Goal: Task Accomplishment & Management: Manage account settings

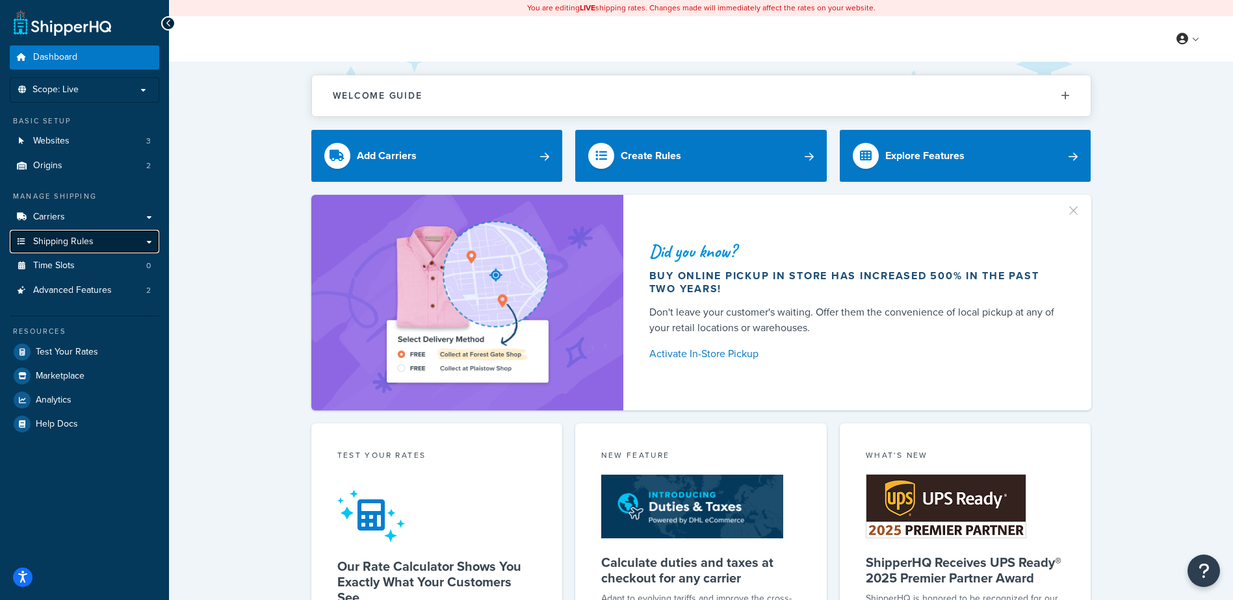
click at [58, 240] on span "Shipping Rules" at bounding box center [63, 242] width 60 height 11
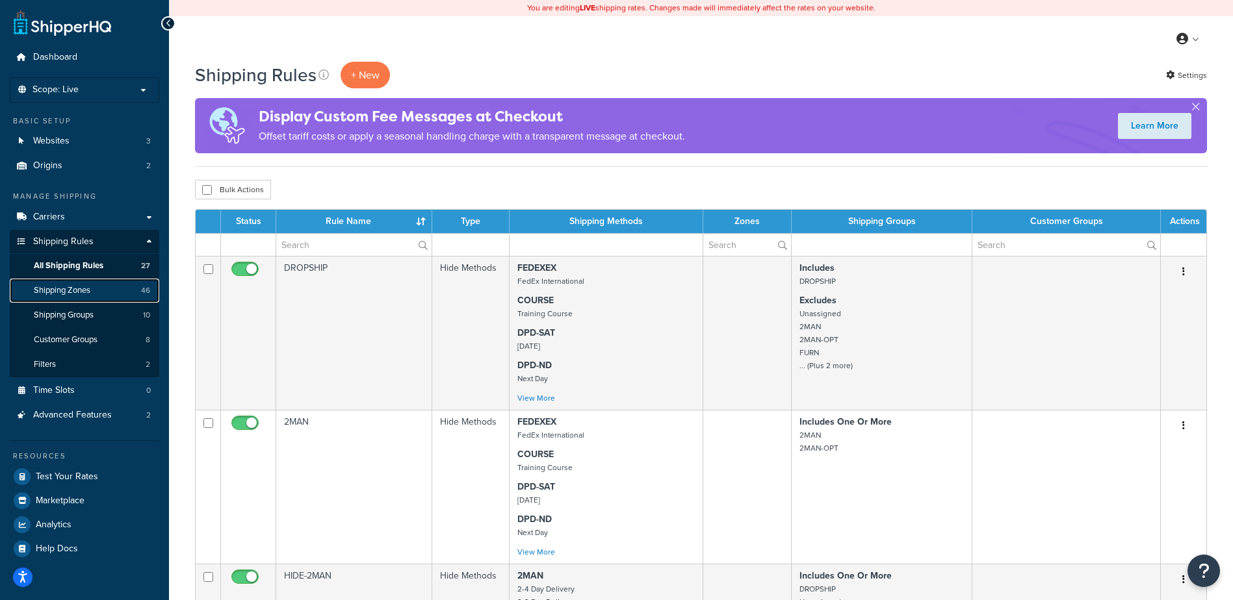
click at [73, 292] on span "Shipping Zones" at bounding box center [62, 290] width 57 height 11
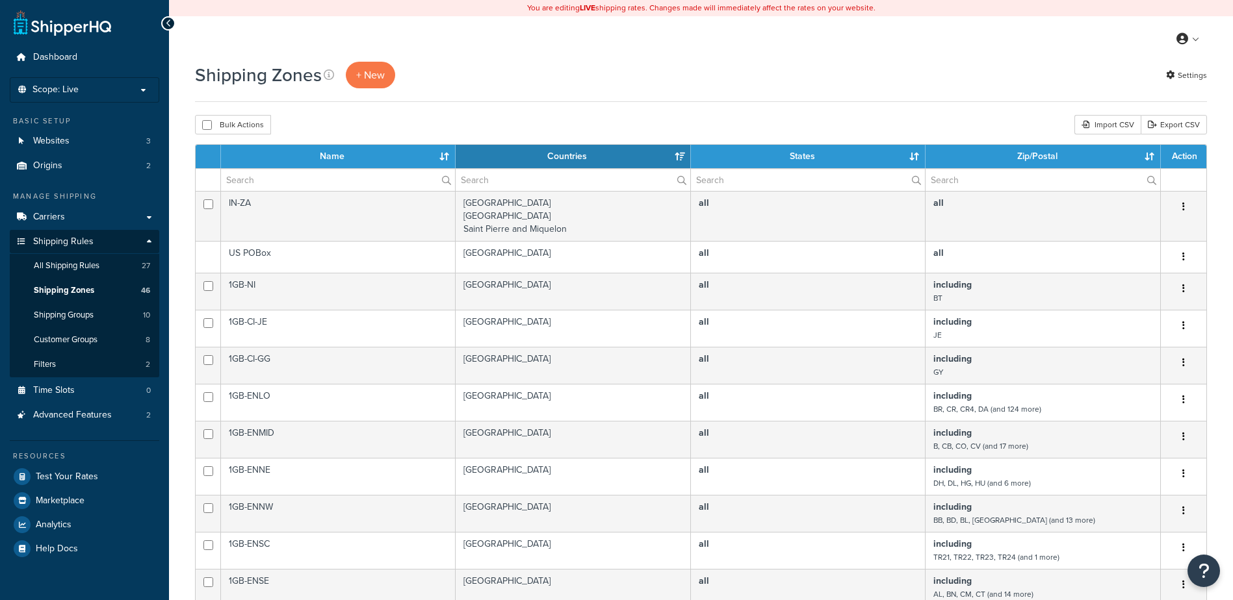
select select "15"
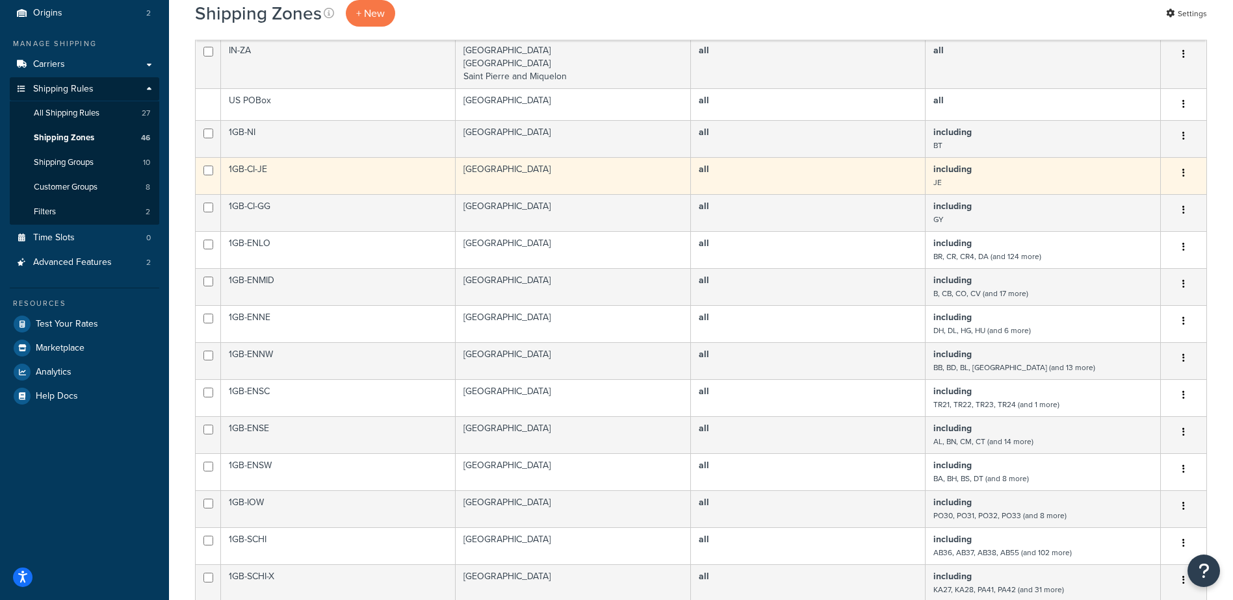
scroll to position [260, 0]
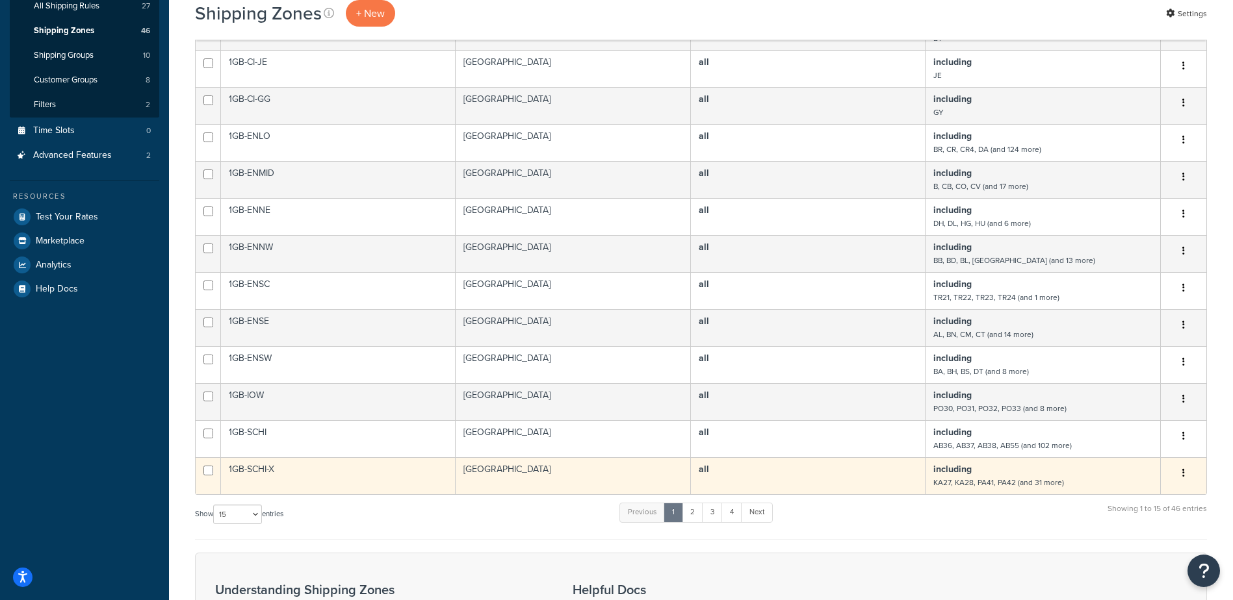
click at [1128, 472] on td "including KA27, KA28, PA41, PA42 (and 31 more)" at bounding box center [1042, 475] width 235 height 37
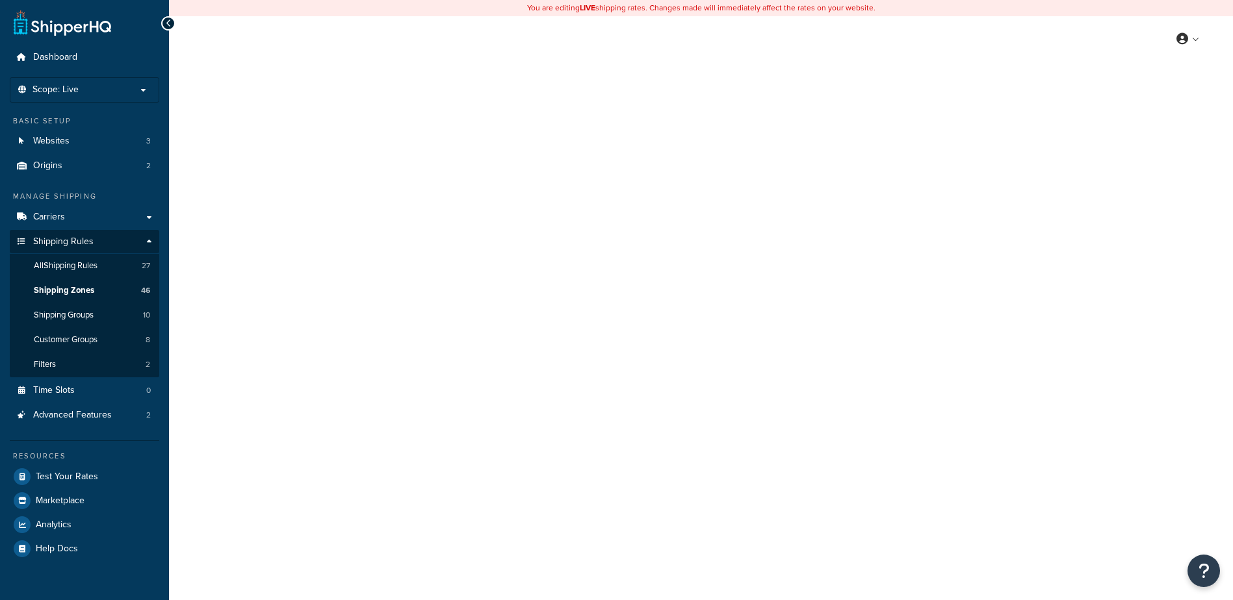
select select "including"
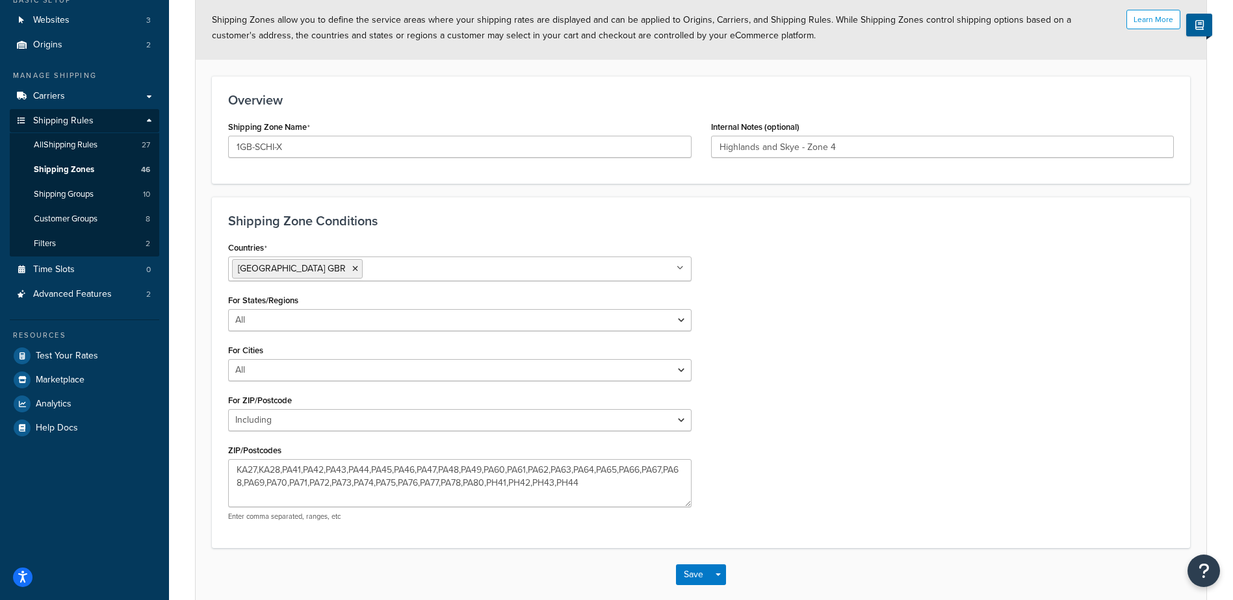
scroll to position [188, 0]
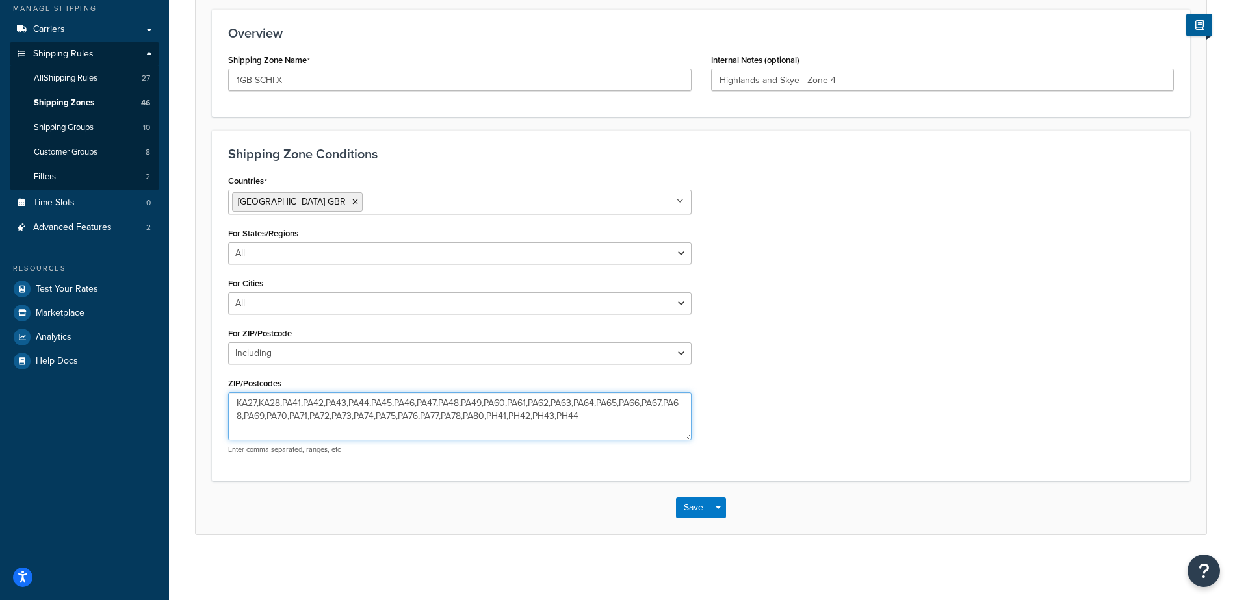
drag, startPoint x: 496, startPoint y: 413, endPoint x: 595, endPoint y: 420, distance: 99.0
click at [595, 420] on textarea "KA27,KA28,PA41,PA42,PA43,PA44,PA45,PA46,PA47,PA48,PA49,PA60,PA61,PA62,PA63,PA64…" at bounding box center [459, 416] width 463 height 48
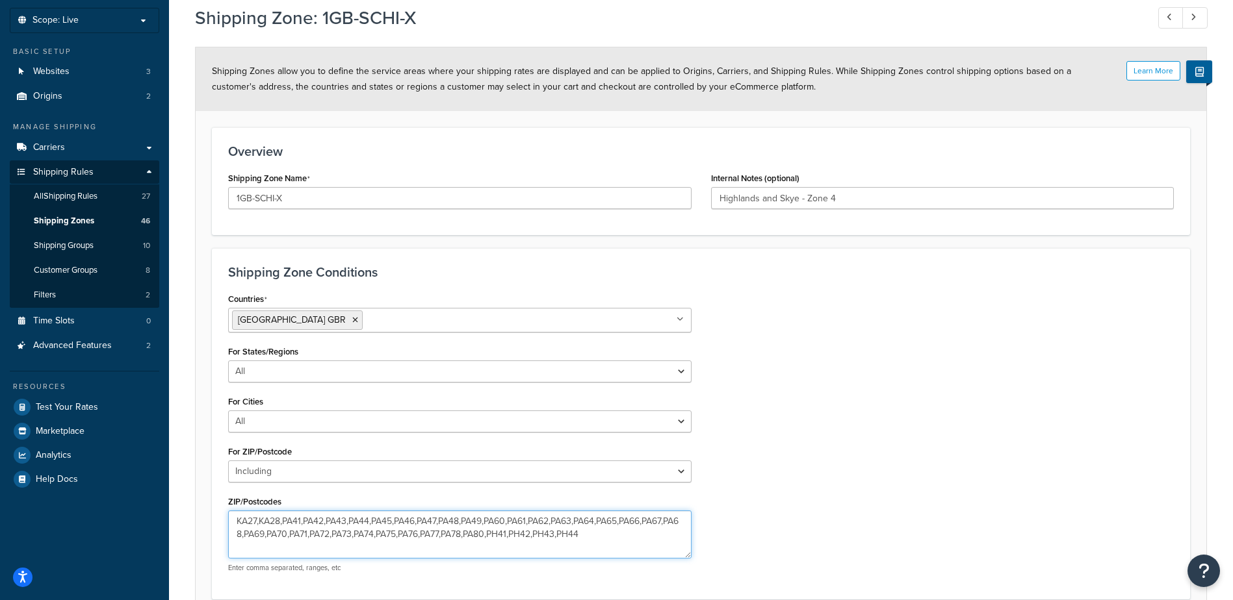
scroll to position [0, 0]
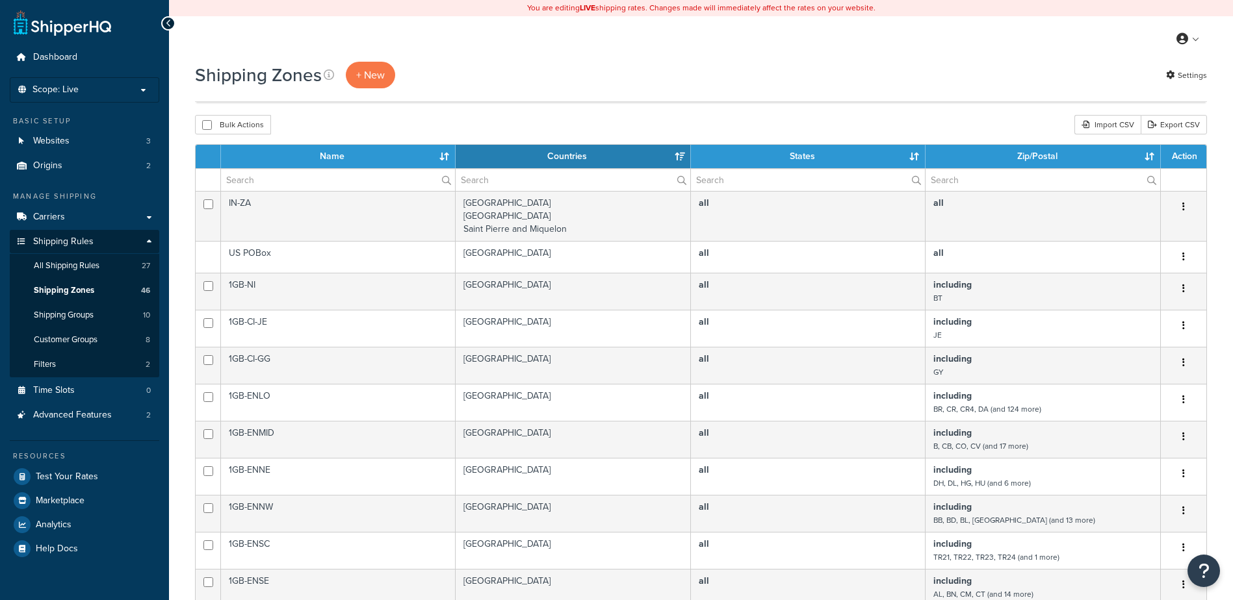
select select "15"
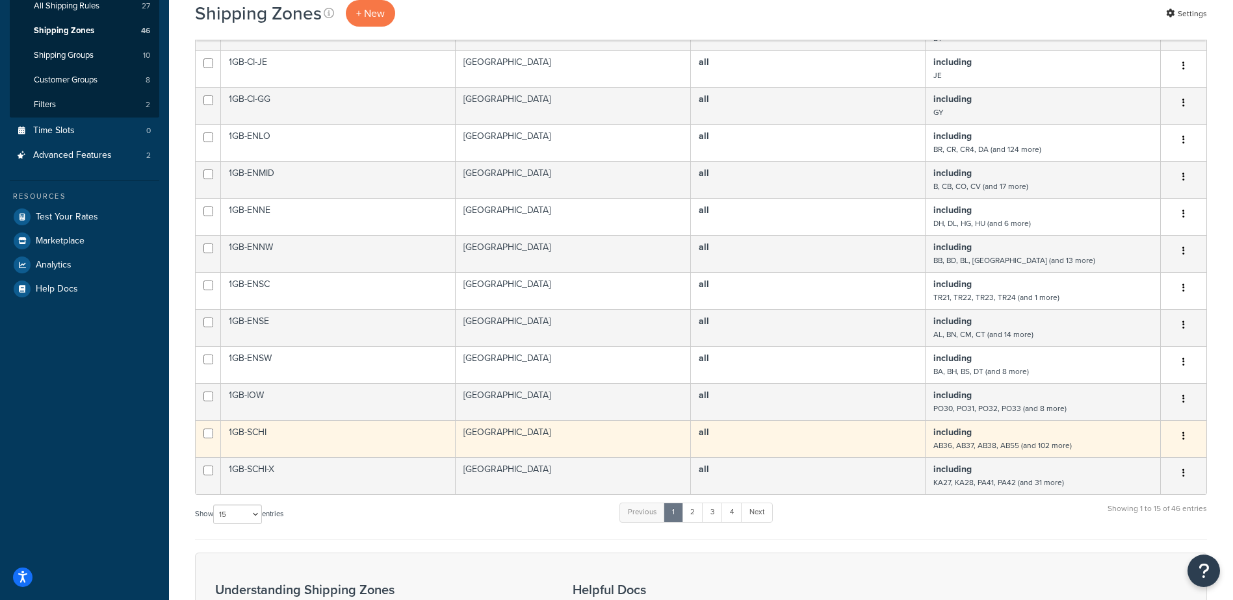
click at [1055, 435] on td "including AB36, AB37, AB38, AB55 (and 102 more)" at bounding box center [1042, 438] width 235 height 37
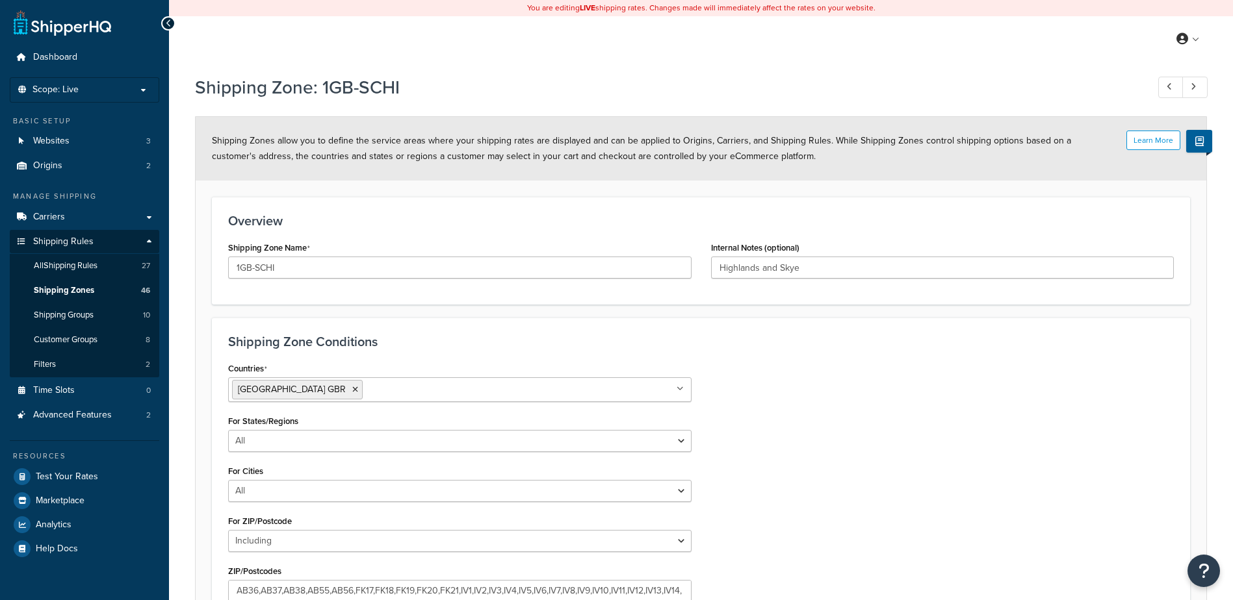
select select "including"
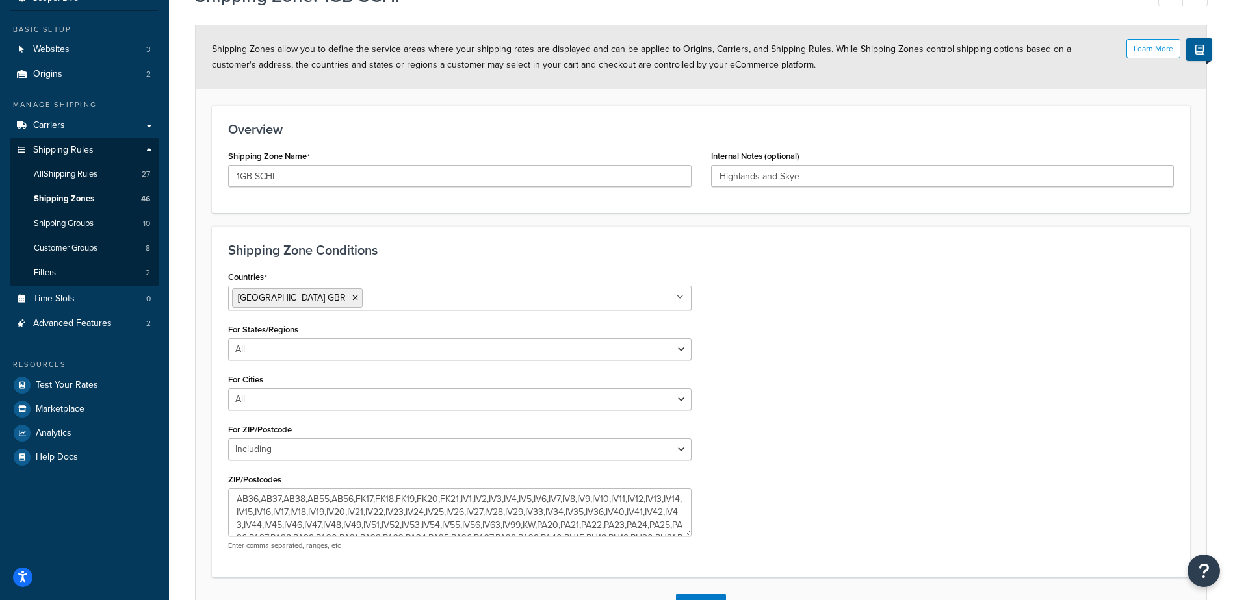
scroll to position [188, 0]
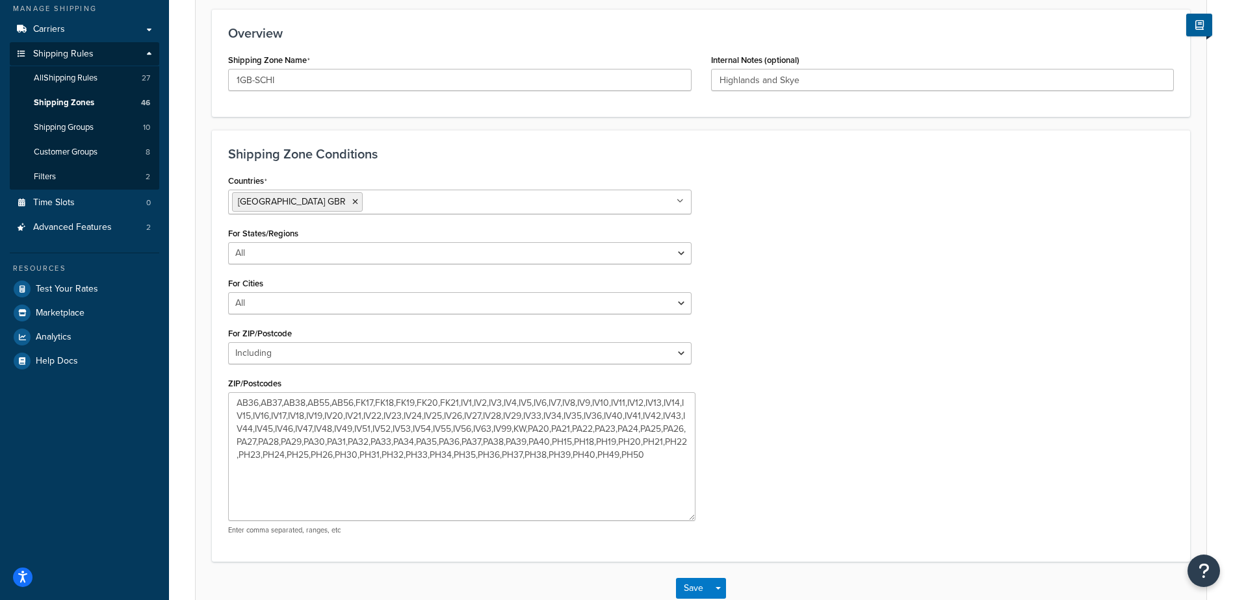
drag, startPoint x: 687, startPoint y: 438, endPoint x: 691, endPoint y: 519, distance: 80.7
click at [691, 519] on textarea "AB36,AB37,AB38,AB55,AB56,FK17,FK18,FK19,FK20,FK21,IV1,IV2,IV3,IV4,IV5,IV6,IV7,I…" at bounding box center [461, 456] width 467 height 129
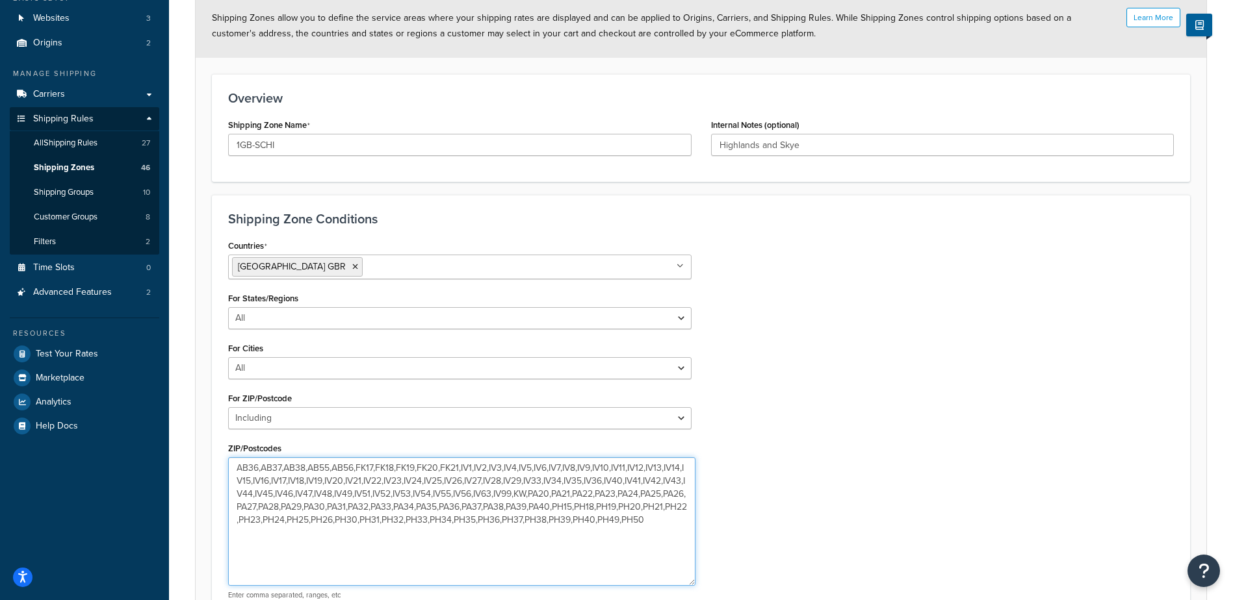
drag, startPoint x: 602, startPoint y: 509, endPoint x: 610, endPoint y: 521, distance: 14.6
click at [603, 509] on textarea "AB36,AB37,AB38,AB55,AB56,FK17,FK18,FK19,FK20,FK21,IV1,IV2,IV3,IV4,IV5,IV6,IV7,I…" at bounding box center [461, 521] width 467 height 129
type textarea "AB36,AB37,AB38,AB55,AB56,FK17,FK18,FK19,FK20,FK21,IV1,IV2,IV3,IV4,IV5,IV6,IV7,I…"
click at [1008, 102] on h3 "Overview" at bounding box center [700, 98] width 945 height 14
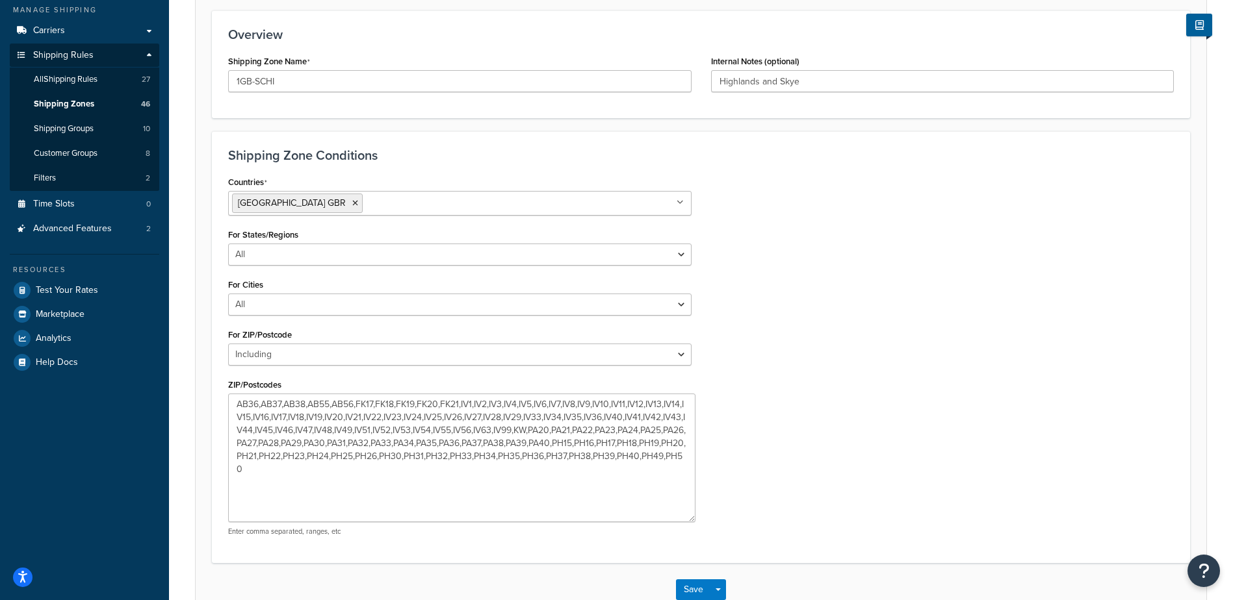
scroll to position [268, 0]
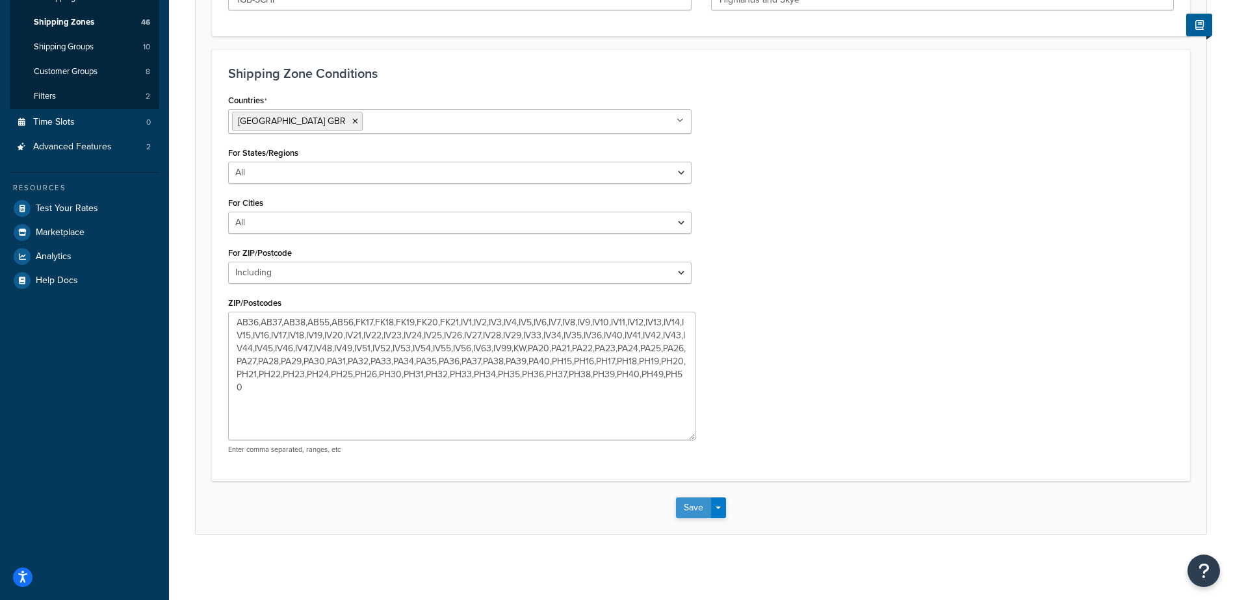
click at [697, 511] on button "Save" at bounding box center [693, 508] width 35 height 21
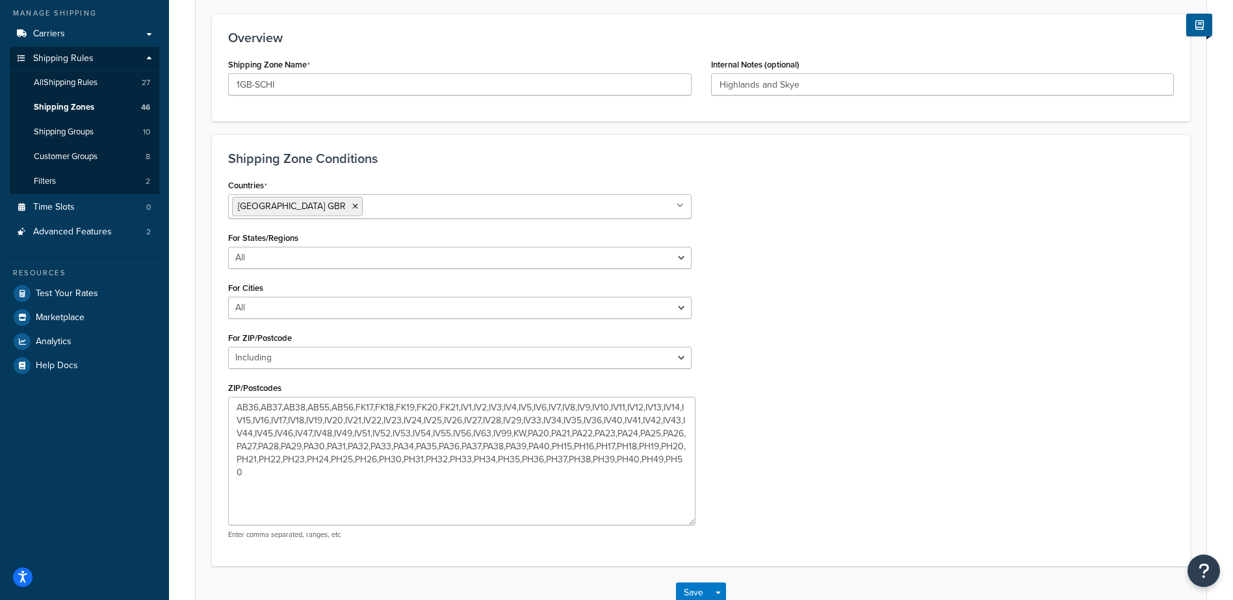
scroll to position [195, 0]
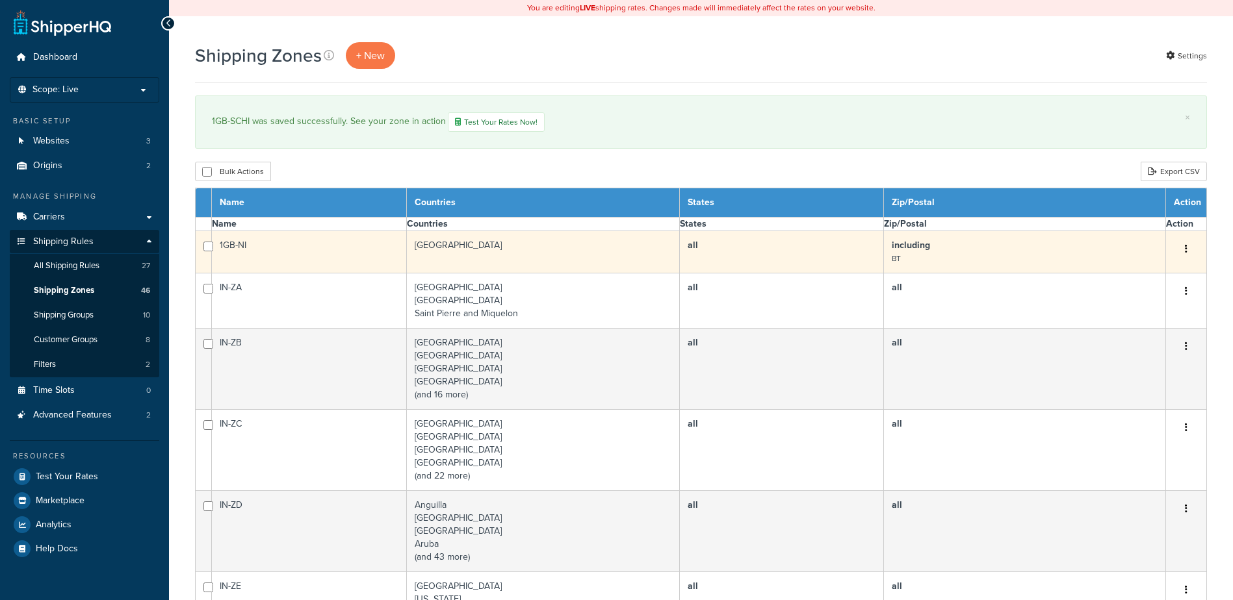
select select "15"
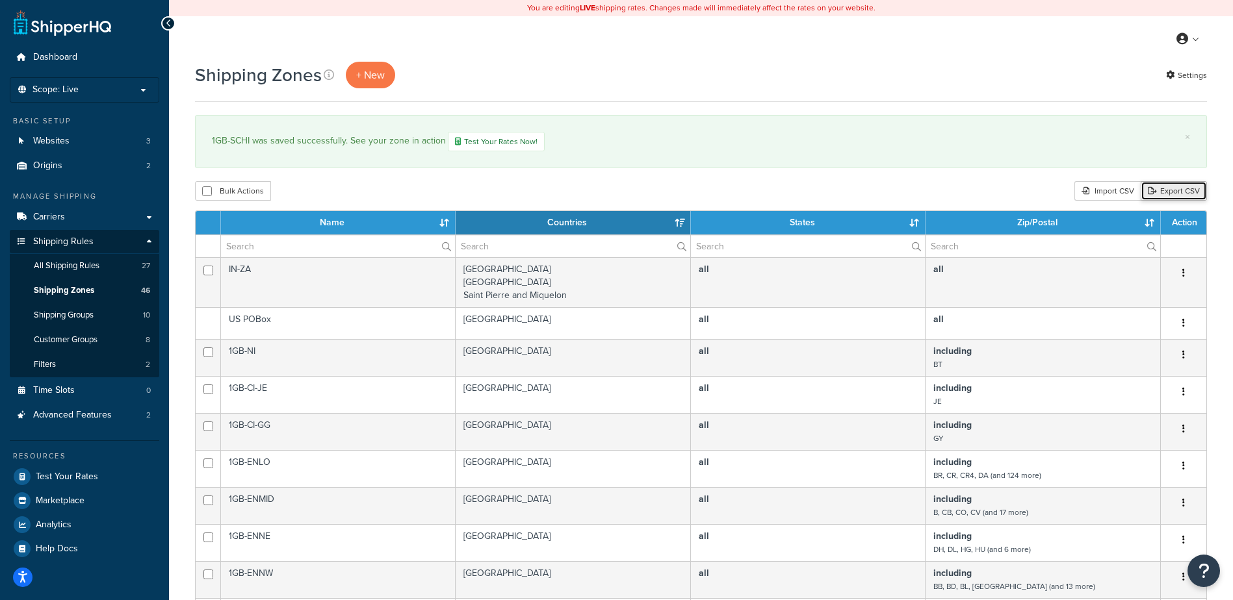
click at [1175, 193] on link "Export CSV" at bounding box center [1173, 190] width 66 height 19
click at [64, 243] on span "Shipping Rules" at bounding box center [63, 242] width 60 height 11
click at [58, 222] on span "Carriers" at bounding box center [49, 217] width 32 height 11
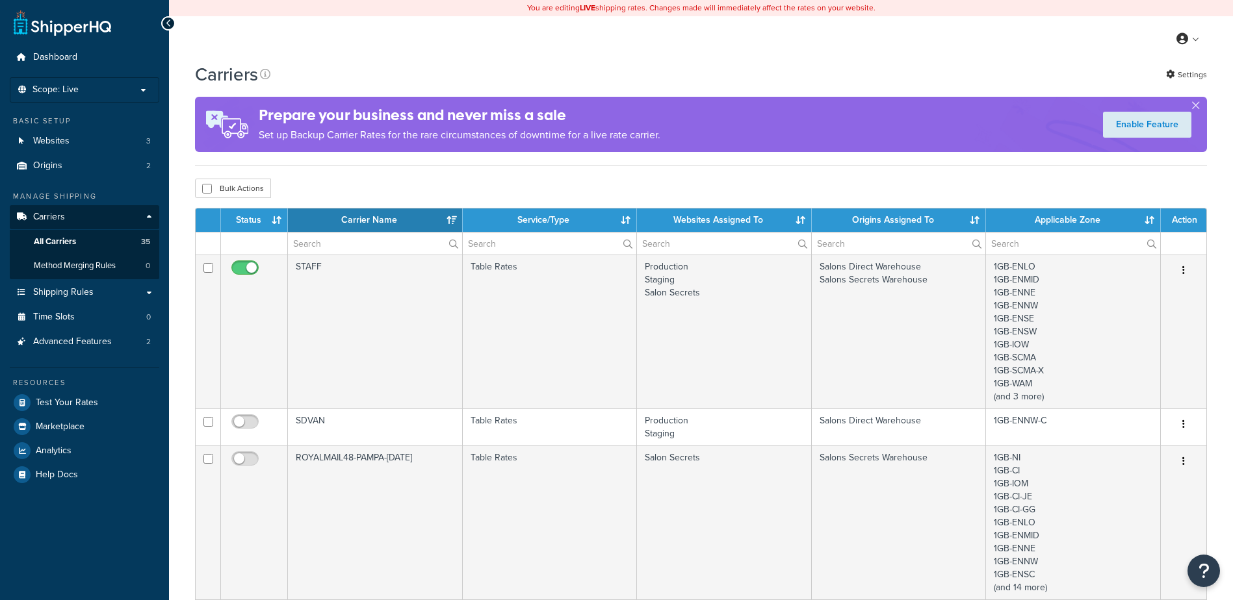
select select "15"
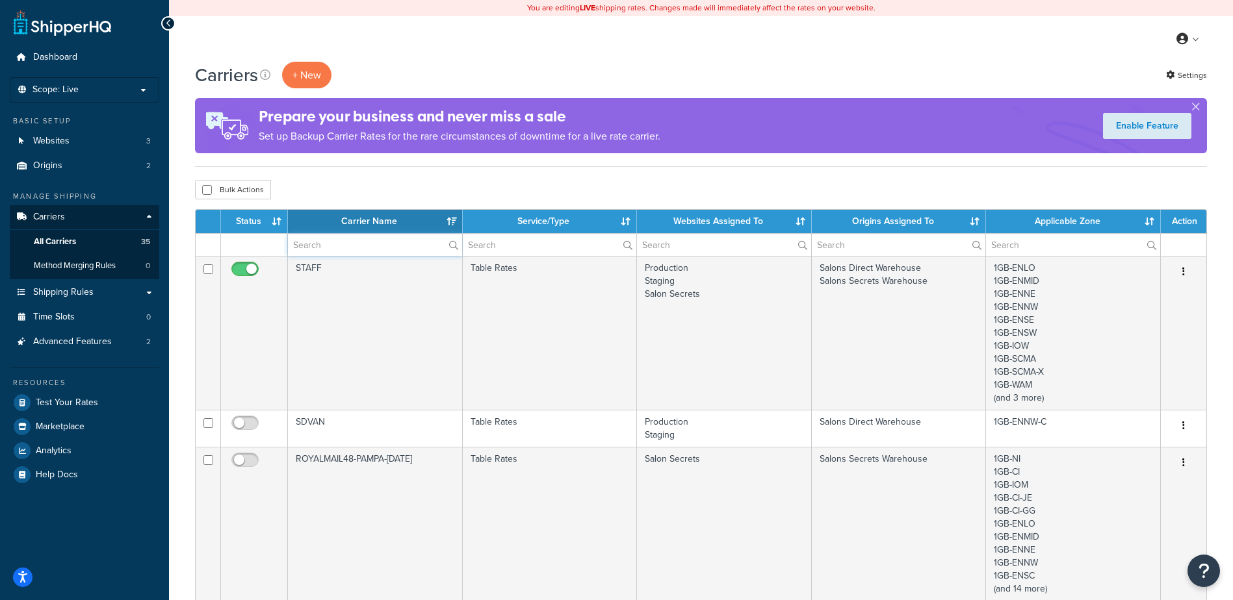
click at [369, 254] on input "text" at bounding box center [375, 245] width 174 height 22
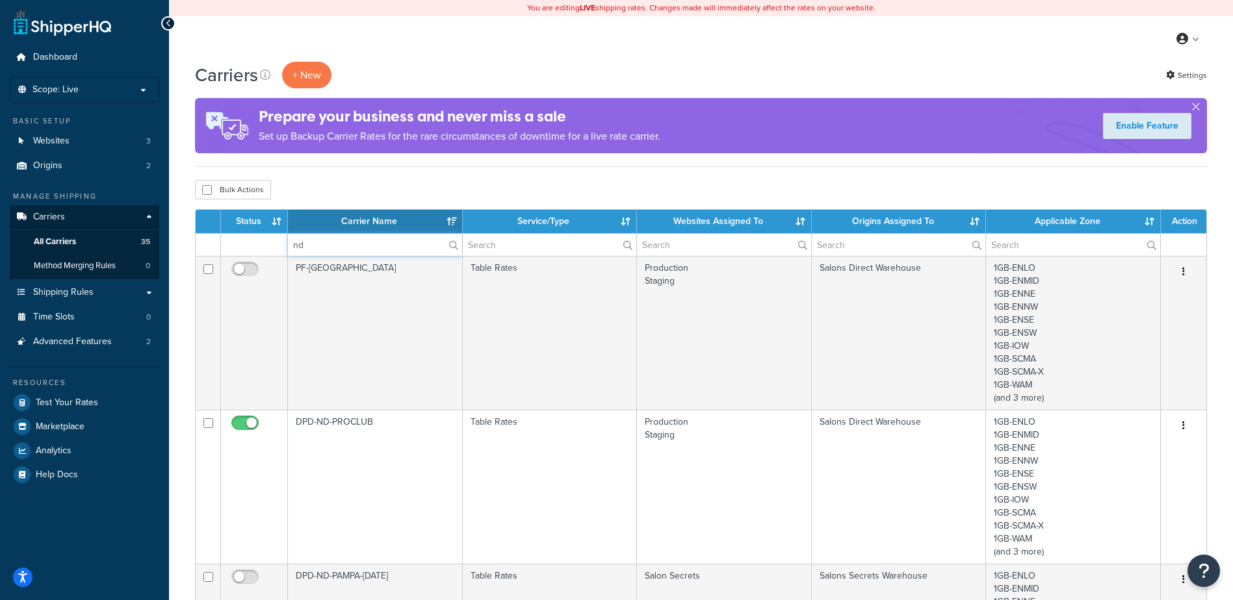
type input "nd"
click at [452, 187] on div "Bulk Actions Duplicate Delete" at bounding box center [701, 189] width 1012 height 19
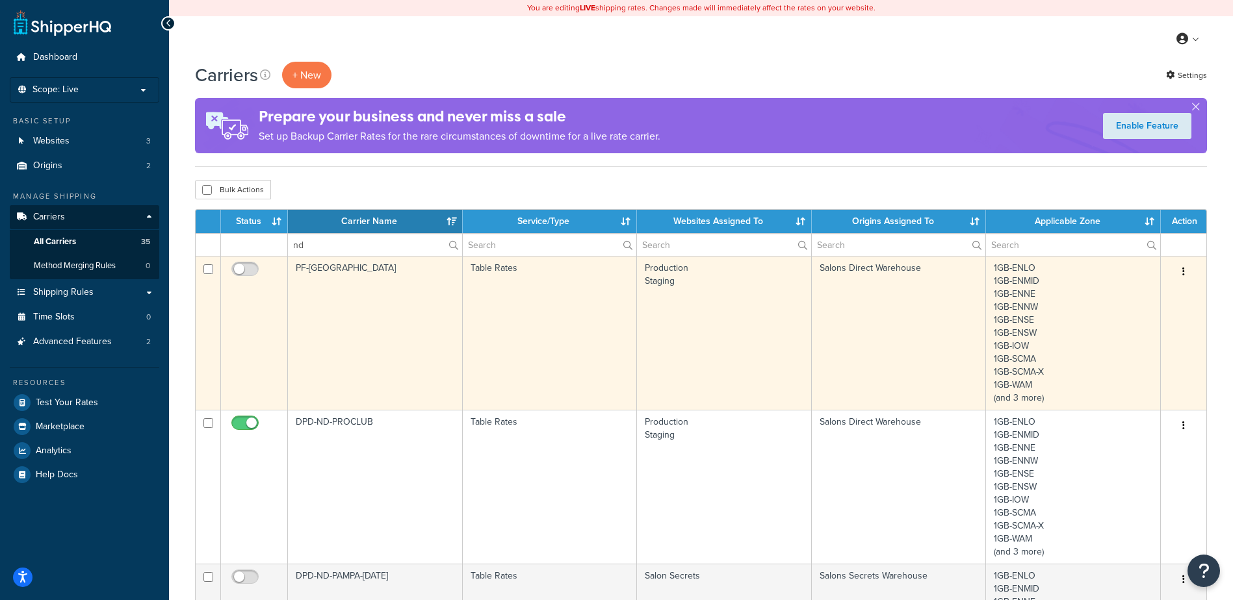
click at [415, 270] on td "PF-ND" at bounding box center [375, 333] width 175 height 154
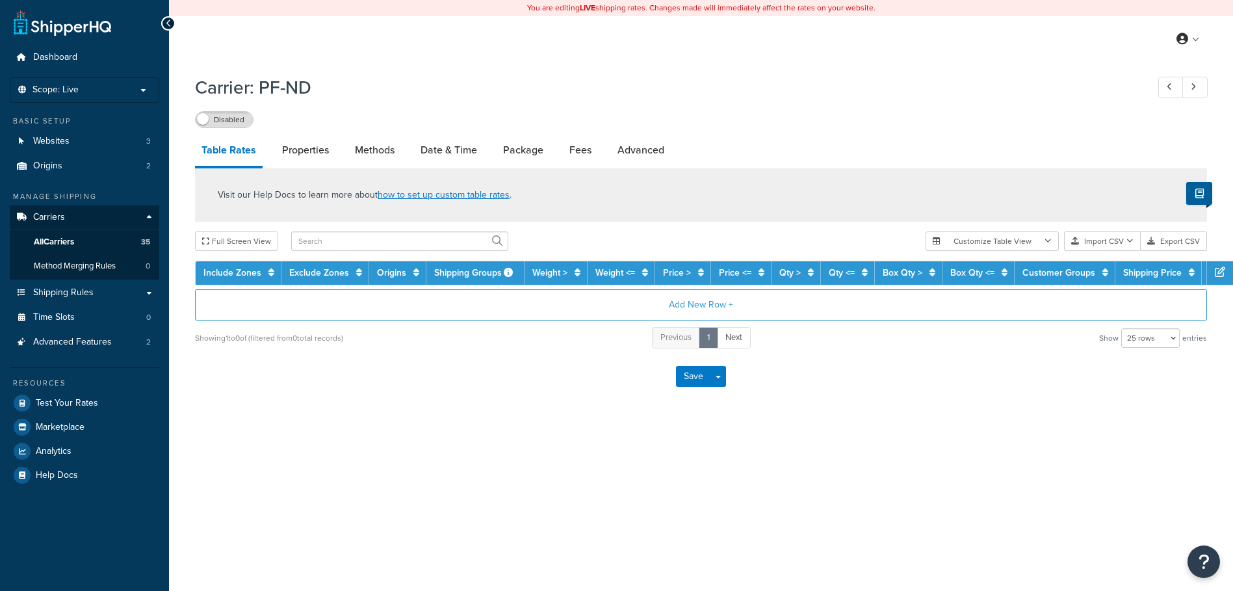
select select "25"
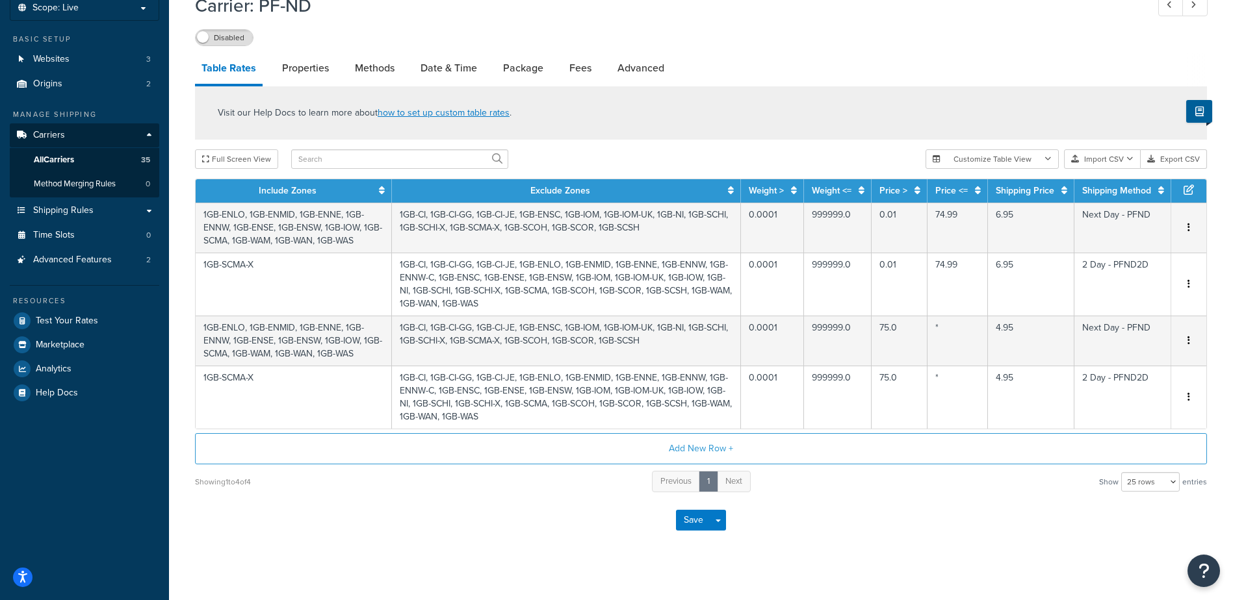
scroll to position [95, 0]
